Goal: Go to known website: Go to known website

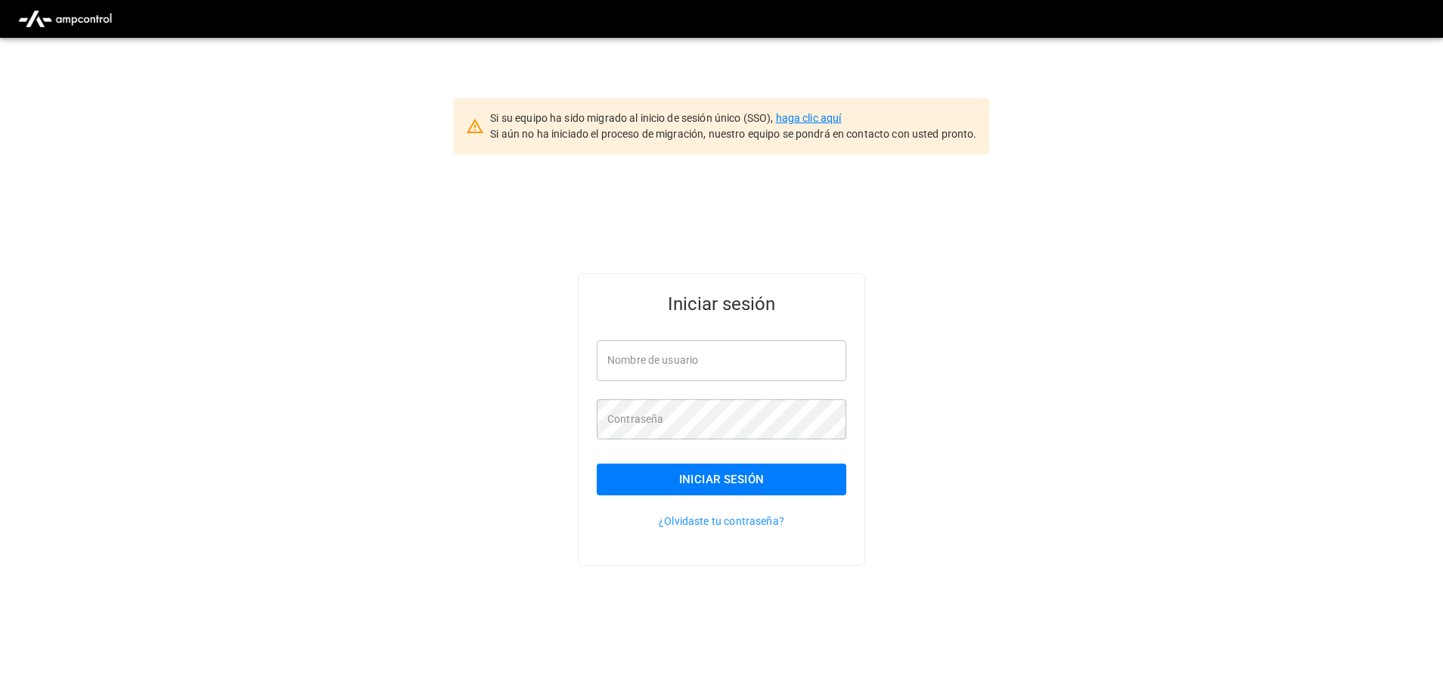
click at [836, 117] on link "haga clic aquí" at bounding box center [809, 118] width 66 height 12
